Goal: Task Accomplishment & Management: Manage account settings

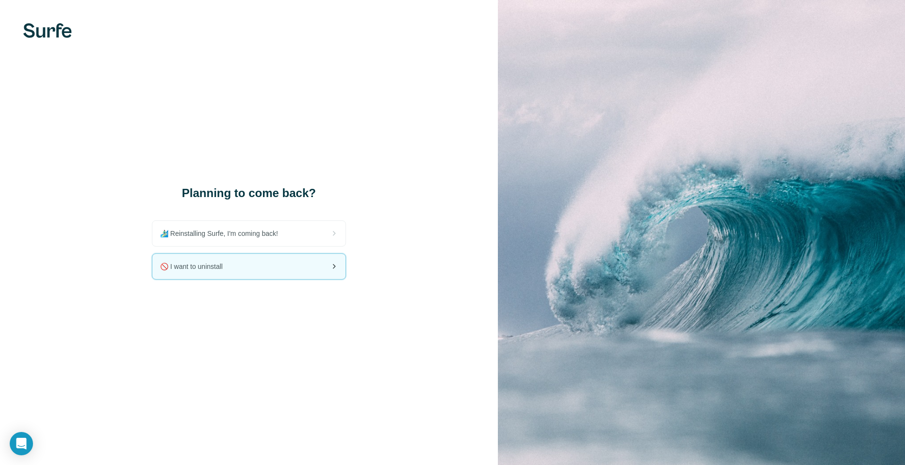
click at [229, 261] on span "🚫 I want to uninstall" at bounding box center [195, 266] width 70 height 10
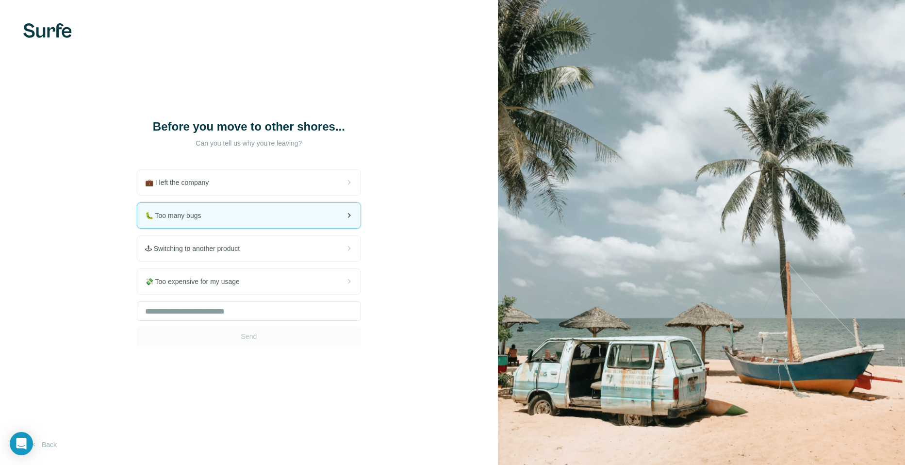
click at [212, 221] on div "🐛 Too many bugs" at bounding box center [248, 215] width 223 height 25
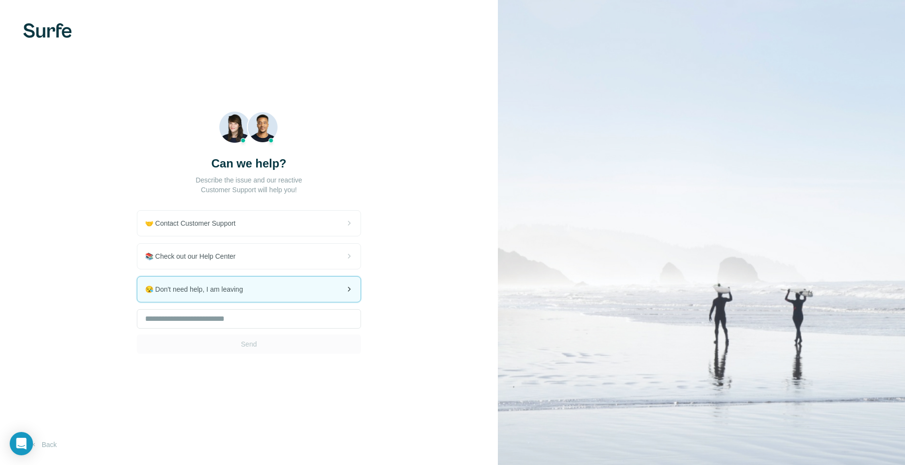
click at [236, 291] on span "😪 Don't need help, I am leaving" at bounding box center [198, 289] width 106 height 10
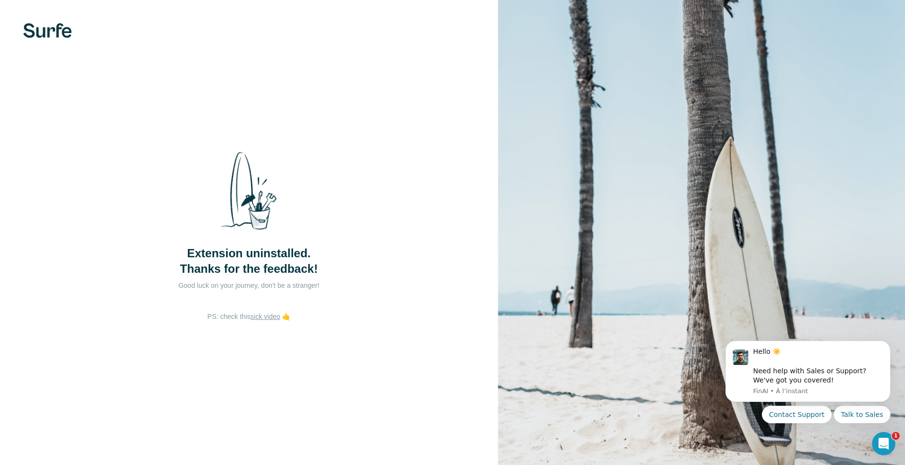
click at [147, 77] on div "Extension uninstalled. Thanks for the feedback! Good luck on your journey, don'…" at bounding box center [249, 232] width 498 height 465
